Goal: Task Accomplishment & Management: Manage account settings

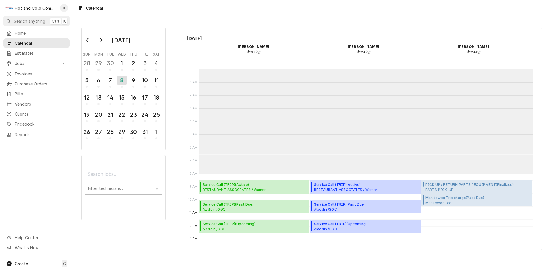
scroll to position [105, 0]
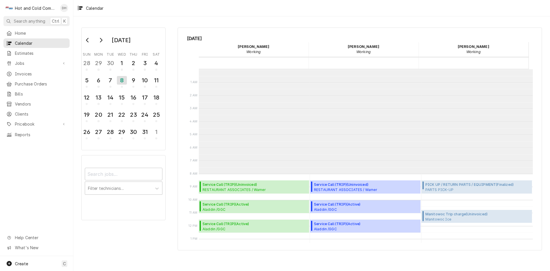
scroll to position [105, 0]
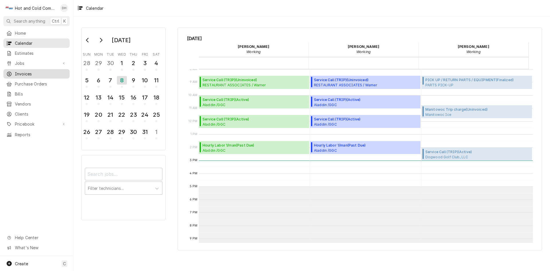
click at [24, 74] on span "Invoices" at bounding box center [41, 74] width 52 height 6
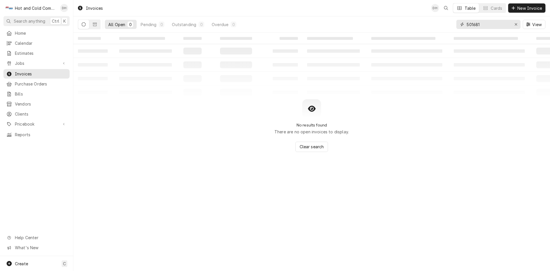
click at [488, 25] on input "501681" at bounding box center [488, 24] width 43 height 9
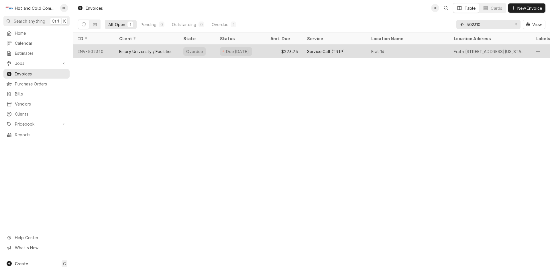
type input "502310"
click at [268, 51] on div "$273.75" at bounding box center [284, 51] width 37 height 14
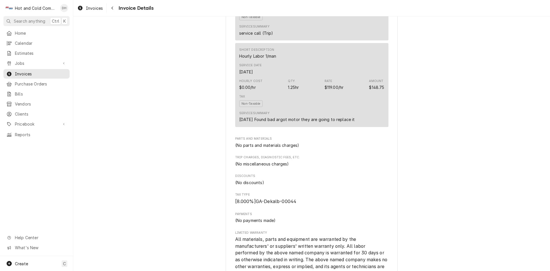
scroll to position [645, 0]
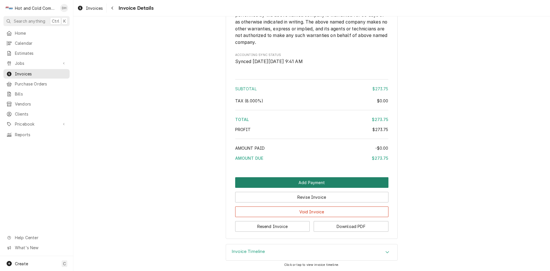
click at [302, 182] on button "Add Payment" at bounding box center [311, 182] width 153 height 11
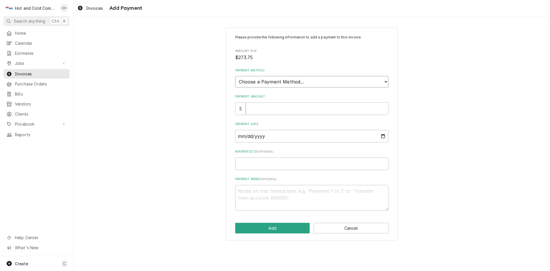
click at [305, 81] on select "Choose a Payment Method... Cash Check Credit/Debit Card ACH/eCheck Other" at bounding box center [311, 81] width 153 height 11
select select "4"
click at [235, 76] on select "Choose a Payment Method... Cash Check Credit/Debit Card ACH/eCheck Other" at bounding box center [311, 81] width 153 height 11
click at [292, 112] on input "Payment Amount" at bounding box center [317, 108] width 143 height 13
type textarea "x"
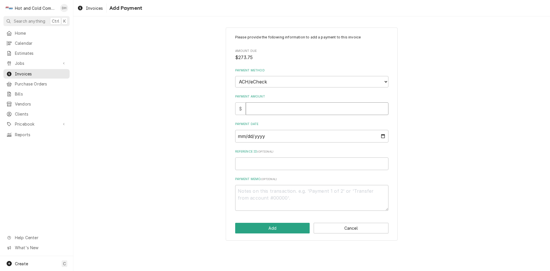
type input "2"
type textarea "x"
type input "27"
type textarea "x"
type input "273"
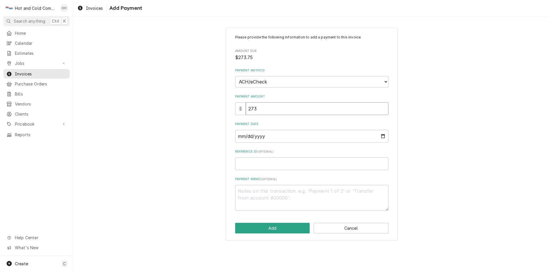
type textarea "x"
type input "2737"
type textarea "x"
type input "27375"
click at [382, 135] on input "Payment Date" at bounding box center [311, 136] width 153 height 13
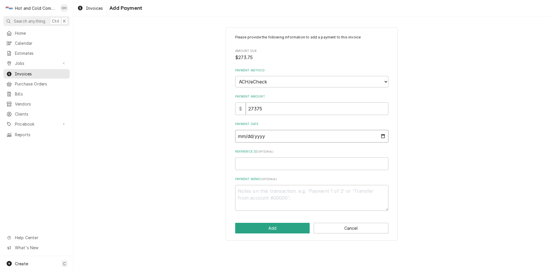
type textarea "x"
type input "2025-10-06"
click at [305, 168] on input "Reference ID ( optional )" at bounding box center [311, 163] width 153 height 13
type textarea "x"
type input "A"
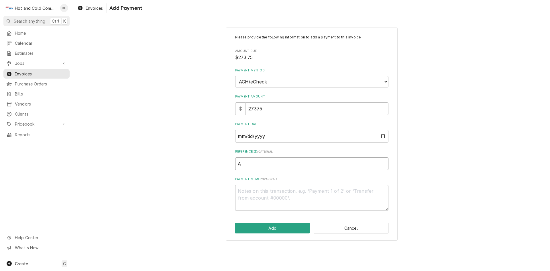
type textarea "x"
type input "AP"
type textarea "x"
type input "AP0"
type textarea "x"
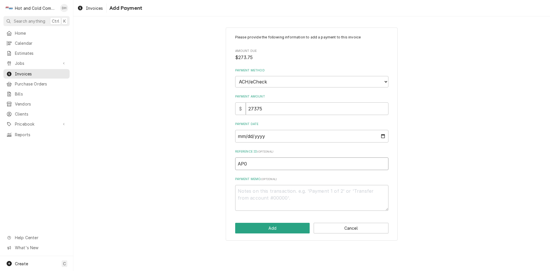
type input "AP00"
type textarea "x"
type input "AP000"
type textarea "x"
type input "AP0001"
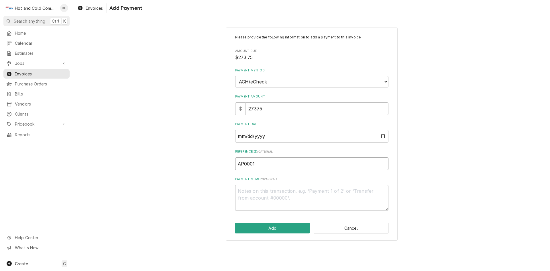
type textarea "x"
type input "AP00010"
type textarea "x"
type input "AP000107"
type textarea "x"
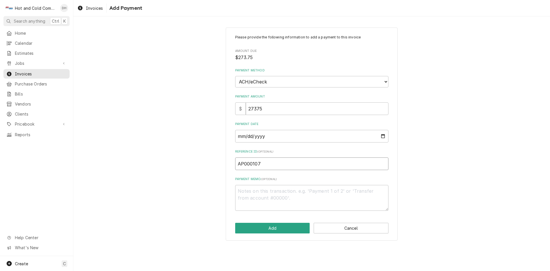
type input "AP0001077"
type textarea "x"
type input "AP00010776"
type textarea "x"
type input "AP000107769"
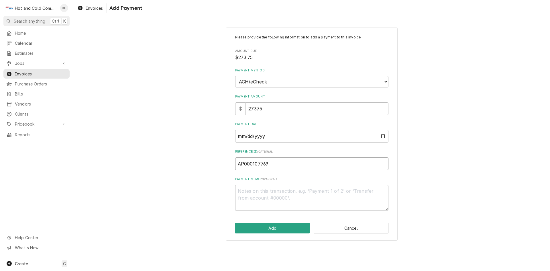
type textarea "x"
type input "AP0001077691"
click at [275, 228] on button "Add" at bounding box center [272, 228] width 75 height 11
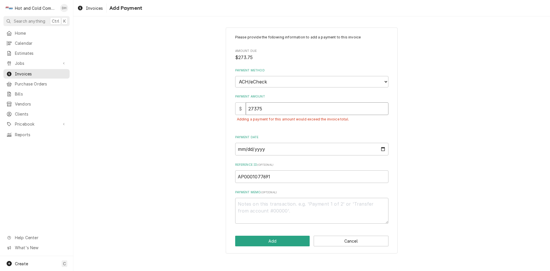
drag, startPoint x: 258, startPoint y: 105, endPoint x: 363, endPoint y: 126, distance: 107.3
click at [258, 106] on input "27375" at bounding box center [317, 108] width 143 height 13
click at [279, 109] on input "27375" at bounding box center [317, 108] width 143 height 13
type textarea "x"
type input "2737"
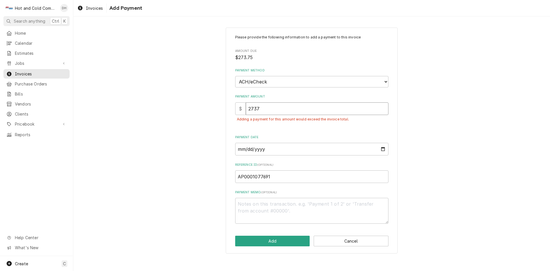
type textarea "x"
type input "273"
type textarea "x"
type input "273.7"
type textarea "x"
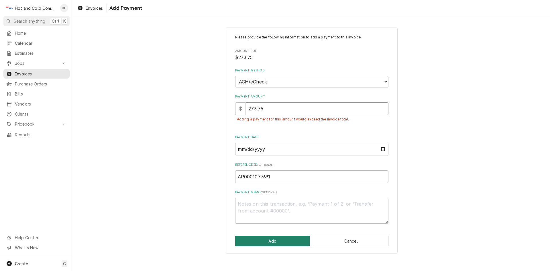
type input "273.75"
click at [282, 240] on button "Add" at bounding box center [272, 241] width 75 height 11
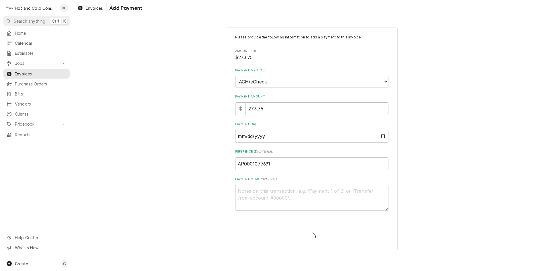
type textarea "x"
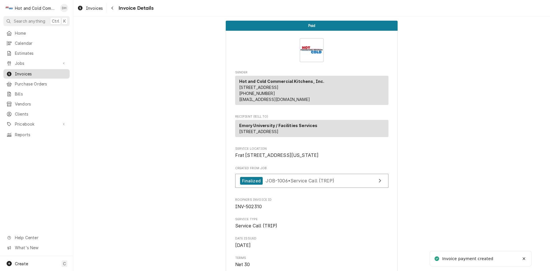
click at [31, 71] on span "Invoices" at bounding box center [41, 74] width 52 height 6
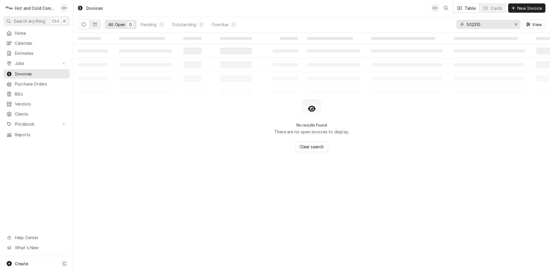
click at [500, 24] on input "502310" at bounding box center [488, 24] width 43 height 9
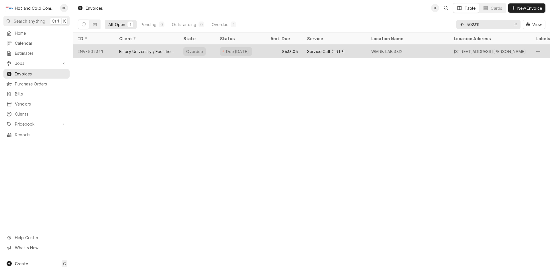
type input "502311"
click at [267, 50] on div "$633.05" at bounding box center [284, 51] width 37 height 14
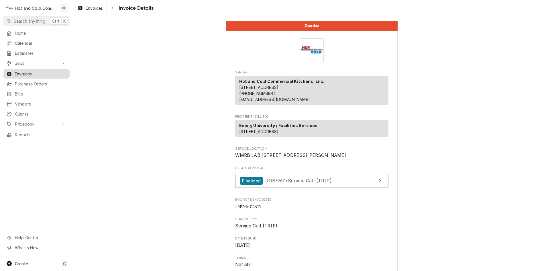
click at [34, 74] on span "Invoices" at bounding box center [41, 74] width 52 height 6
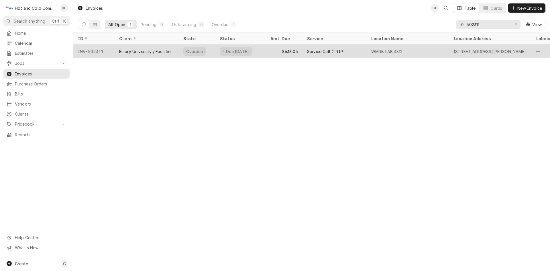
click at [272, 49] on div "$633.05" at bounding box center [284, 51] width 37 height 14
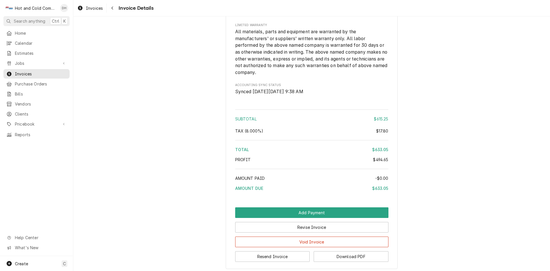
scroll to position [803, 0]
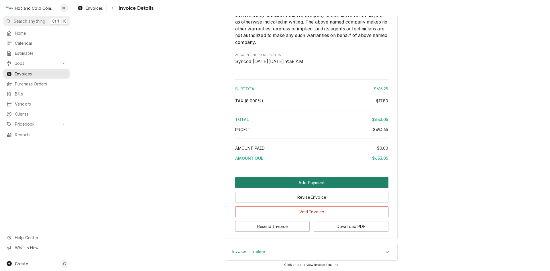
click at [305, 180] on button "Add Payment" at bounding box center [311, 182] width 153 height 11
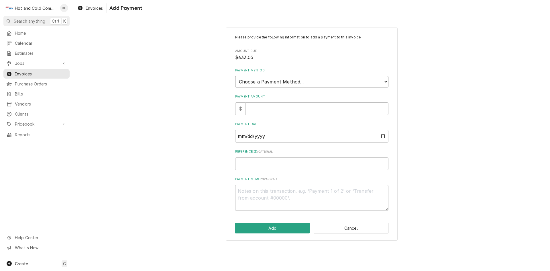
click at [324, 84] on select "Choose a Payment Method... Cash Check Credit/Debit Card ACH/eCheck Other" at bounding box center [311, 81] width 153 height 11
select select "4"
click at [235, 76] on select "Choose a Payment Method... Cash Check Credit/Debit Card ACH/eCheck Other" at bounding box center [311, 81] width 153 height 11
click at [276, 109] on input "Payment Amount" at bounding box center [317, 108] width 143 height 13
type textarea "x"
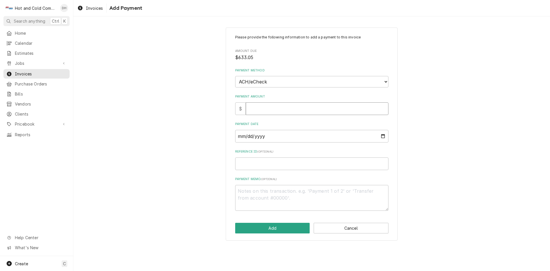
type input "6"
type textarea "x"
type input "63"
type textarea "x"
type input "633"
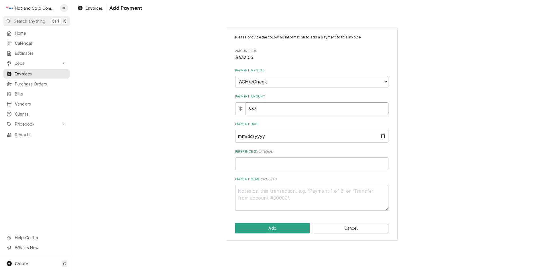
type textarea "x"
type input "633.0"
type textarea "x"
type input "633.05"
click at [383, 136] on input "Payment Date" at bounding box center [311, 136] width 153 height 13
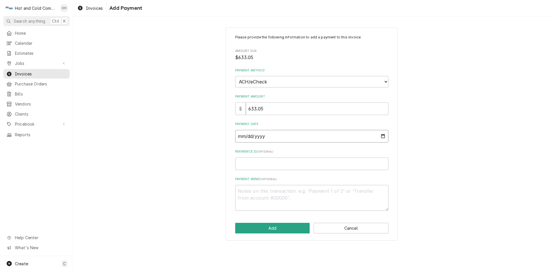
type textarea "x"
type input "2025-10-06"
click at [261, 165] on input "Reference ID ( optional )" at bounding box center [311, 163] width 153 height 13
type textarea "x"
type input "A"
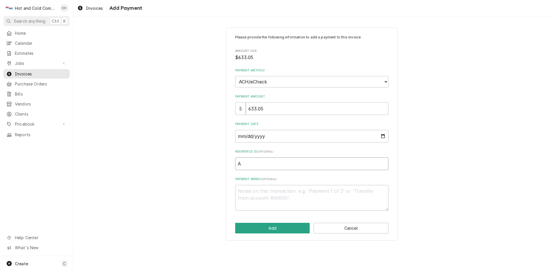
type textarea "x"
type input "AP"
type textarea "x"
type input "AP0"
type textarea "x"
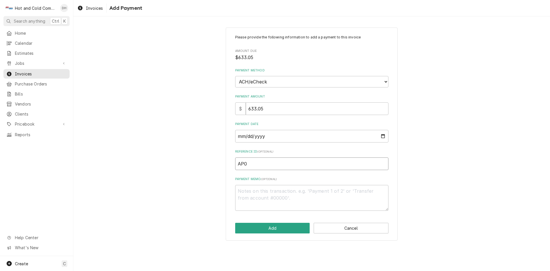
type input "AP00"
type textarea "x"
type input "AP000"
type textarea "x"
type input "AP0001"
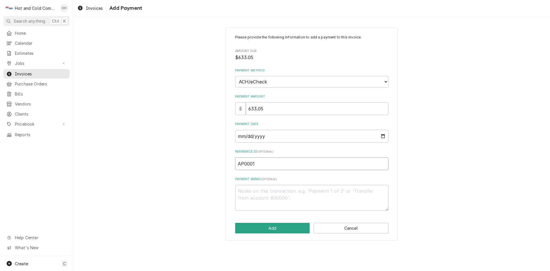
type textarea "x"
type input "AP00010"
type textarea "x"
type input "AP000107"
type textarea "x"
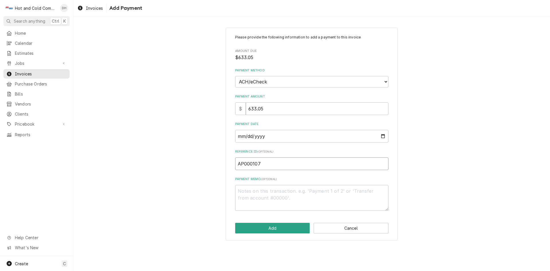
type input "AP0001077"
type textarea "x"
type input "AP00010776"
type textarea "x"
type input "AP000107769"
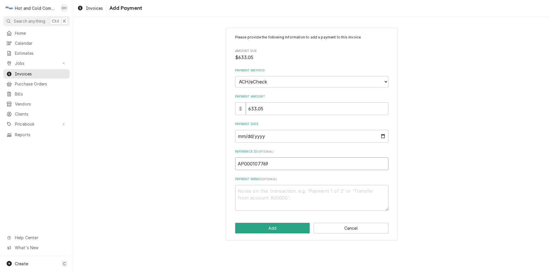
type textarea "x"
type input "AP0001077691"
click at [280, 225] on button "Add" at bounding box center [272, 228] width 75 height 11
type textarea "x"
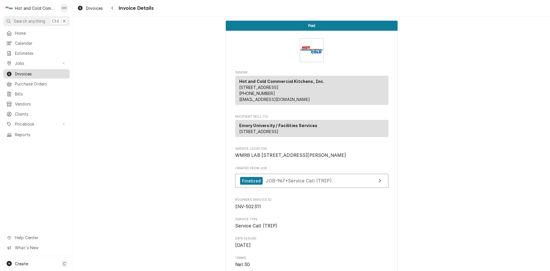
click at [36, 73] on span "Invoices" at bounding box center [41, 74] width 52 height 6
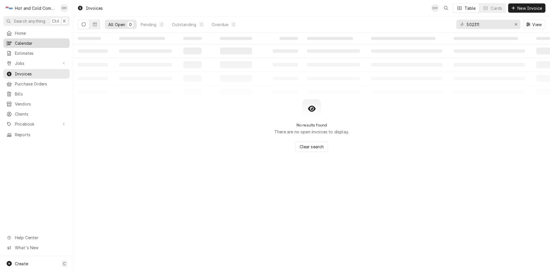
click at [26, 42] on span "Calendar" at bounding box center [41, 43] width 52 height 6
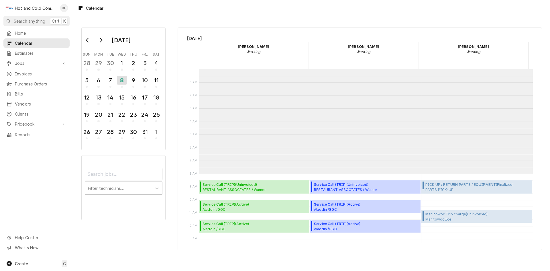
scroll to position [105, 0]
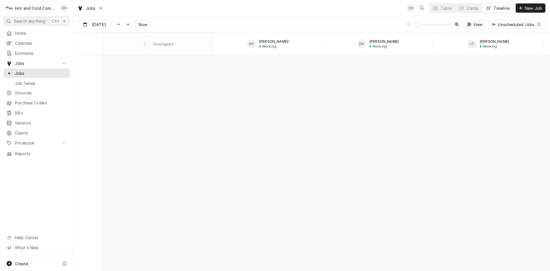
scroll to position [4489, 0]
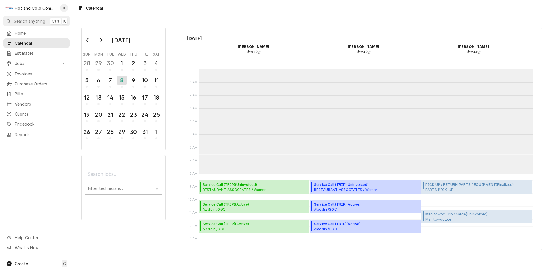
scroll to position [105, 0]
